Goal: Find specific page/section: Find specific page/section

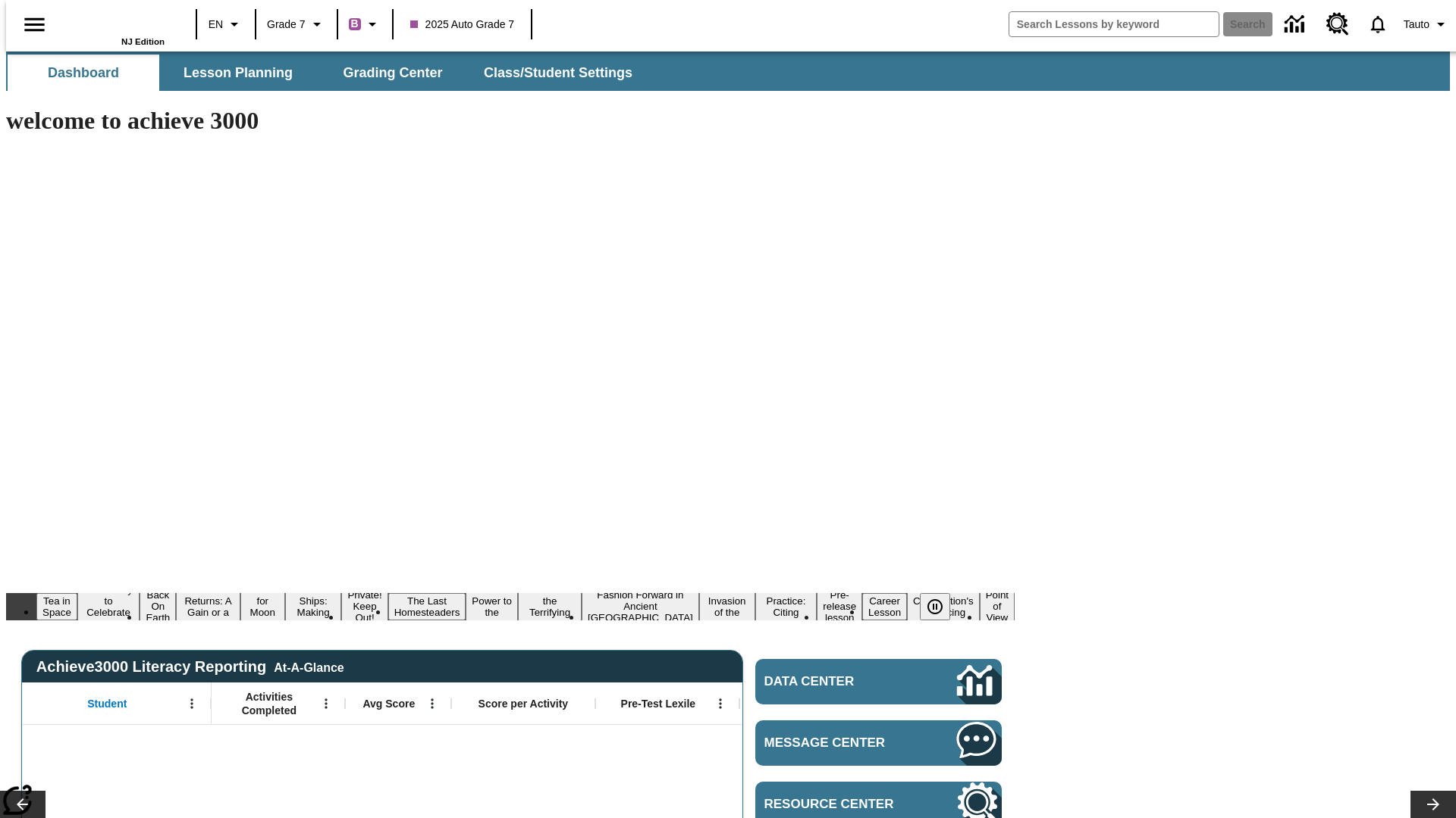
type input "-1"
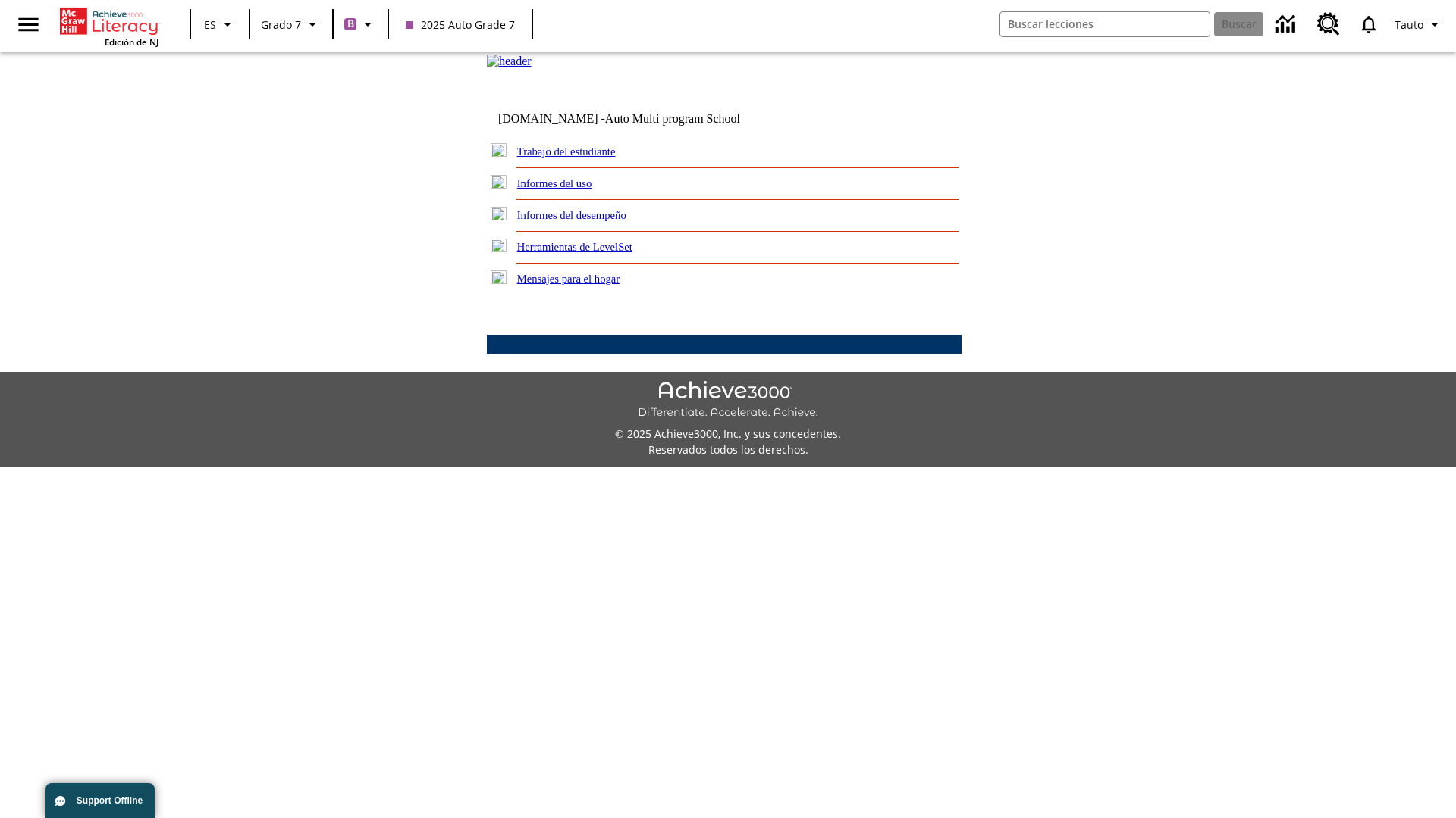
click at [584, 157] on link "Trabajo del estudiante" at bounding box center [566, 152] width 99 height 12
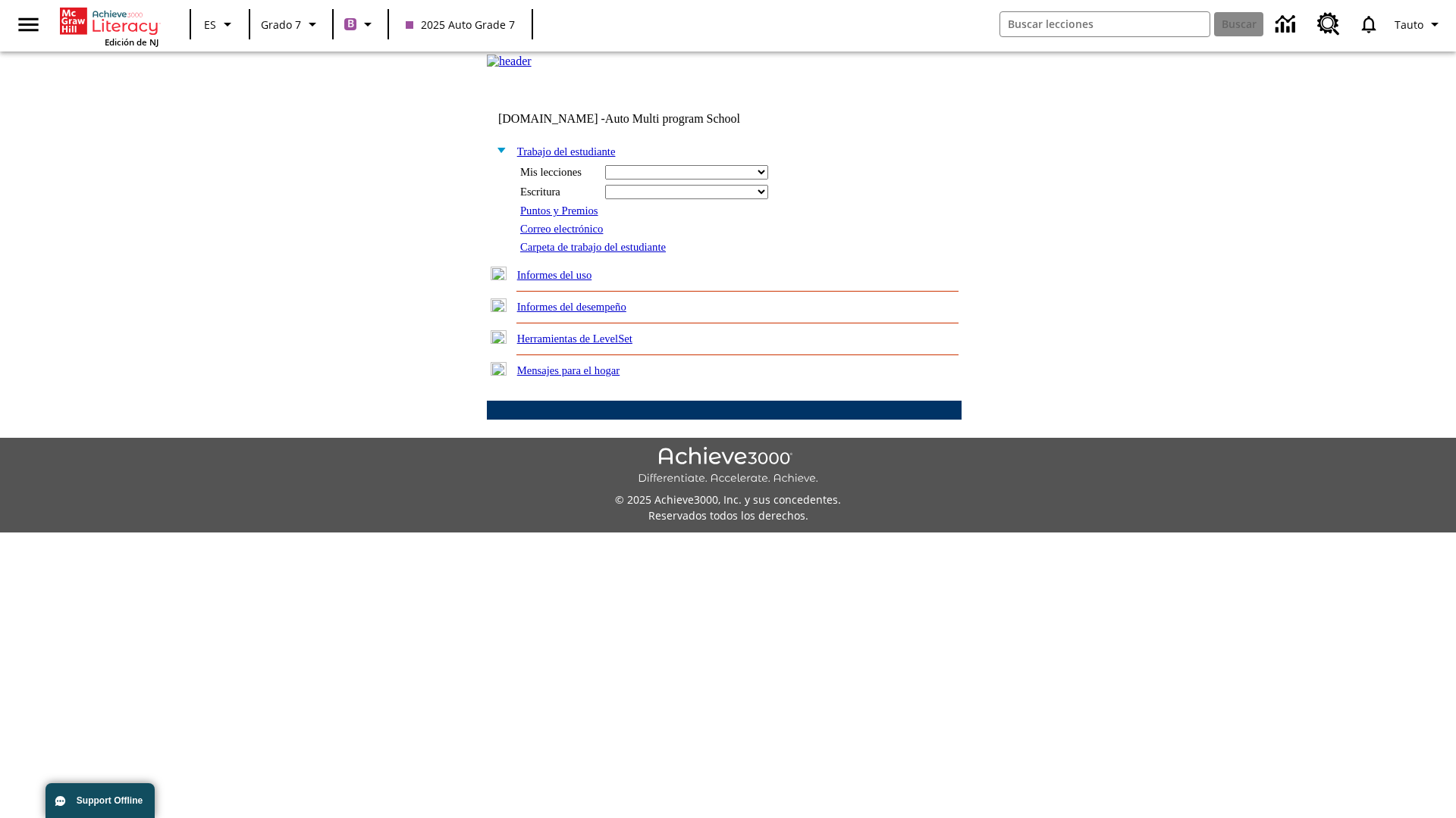
click at [567, 235] on link "Correo electrónico" at bounding box center [561, 229] width 83 height 12
